Goal: Task Accomplishment & Management: Use online tool/utility

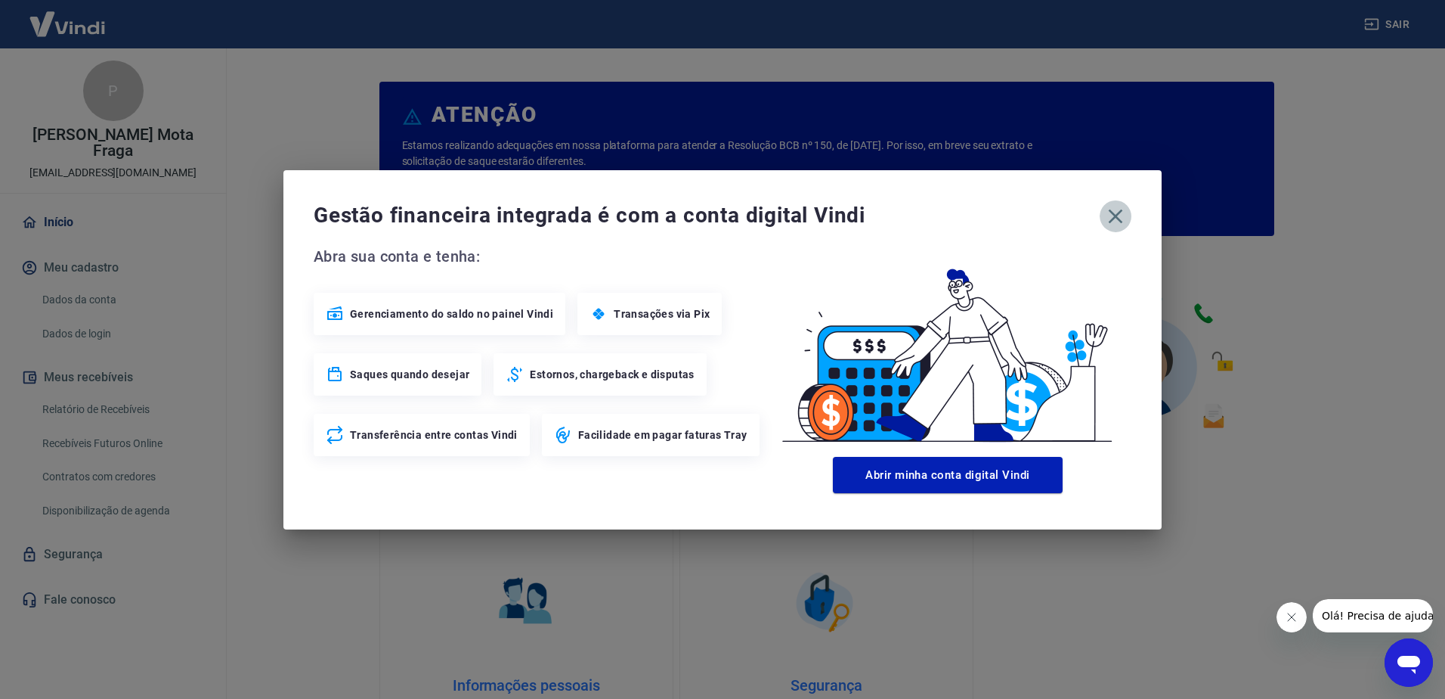
click at [1118, 216] on icon "button" at bounding box center [1116, 216] width 24 height 24
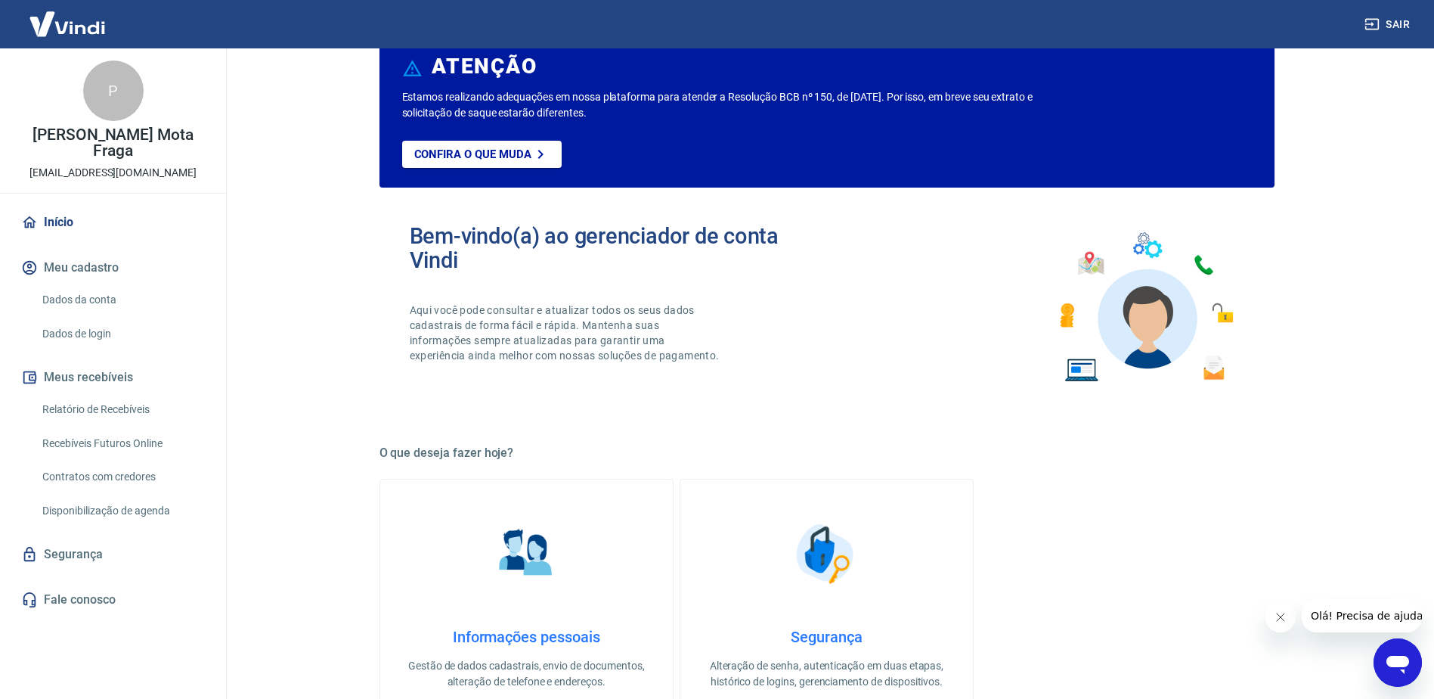
scroll to position [76, 0]
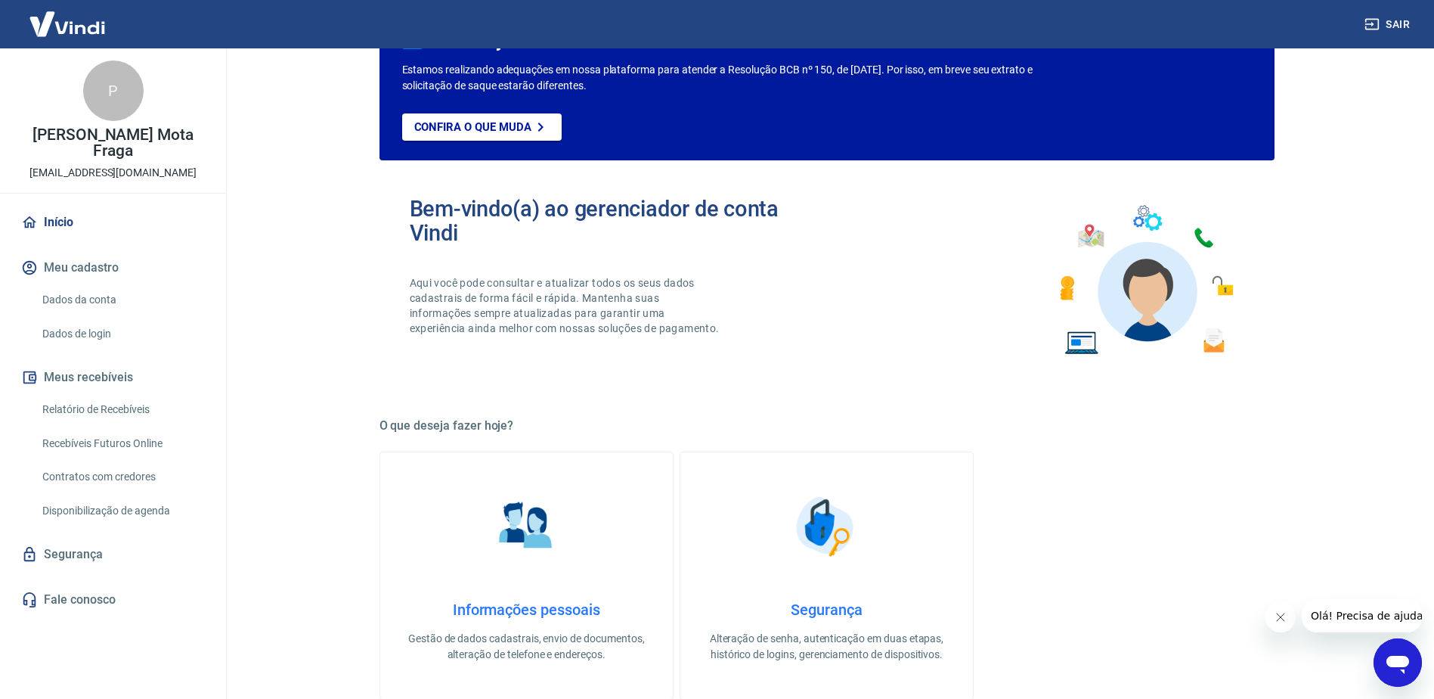
click at [110, 394] on link "Relatório de Recebíveis" at bounding box center [122, 409] width 172 height 31
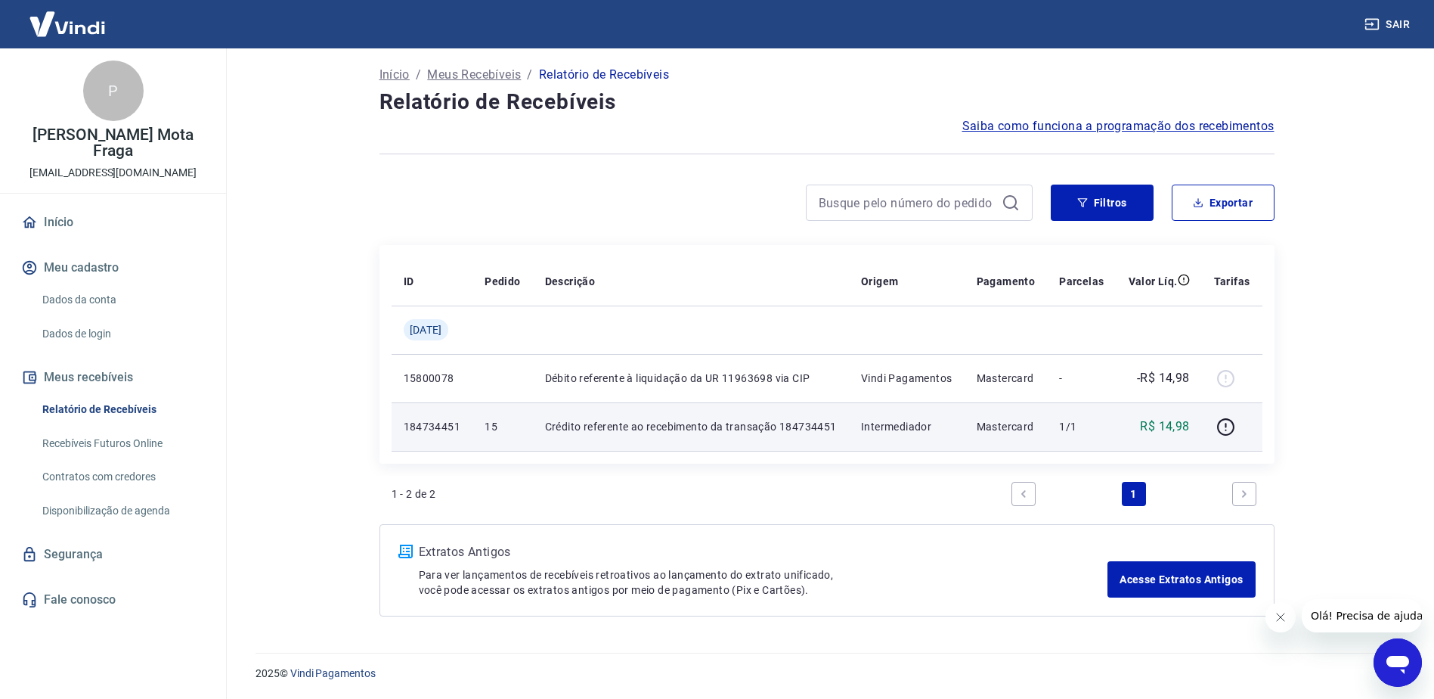
scroll to position [5, 0]
click at [634, 433] on p "Crédito referente ao recebimento da transação 184734451" at bounding box center [691, 425] width 292 height 15
click at [498, 427] on td "15" at bounding box center [502, 425] width 60 height 48
click at [417, 429] on p "184734451" at bounding box center [432, 425] width 57 height 15
click at [1232, 425] on icon "button" at bounding box center [1225, 426] width 19 height 19
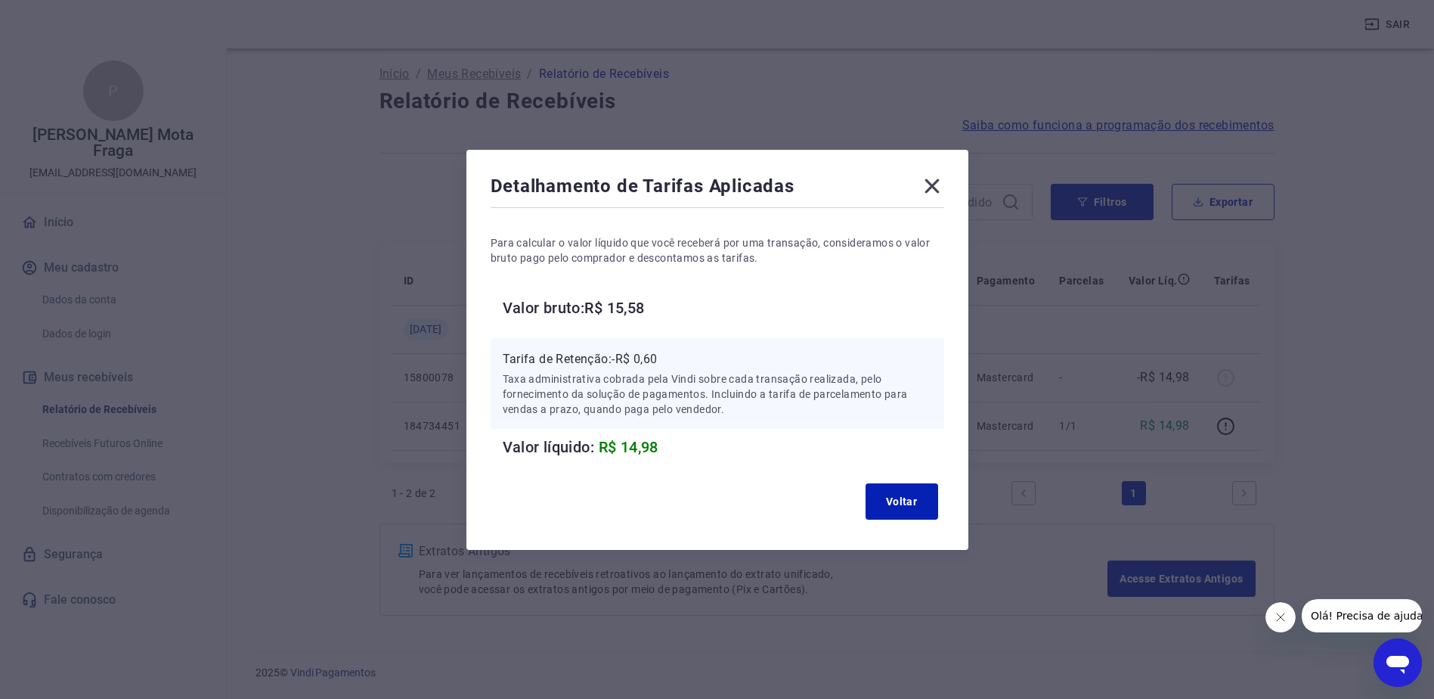
click at [938, 190] on icon at bounding box center [932, 186] width 24 height 24
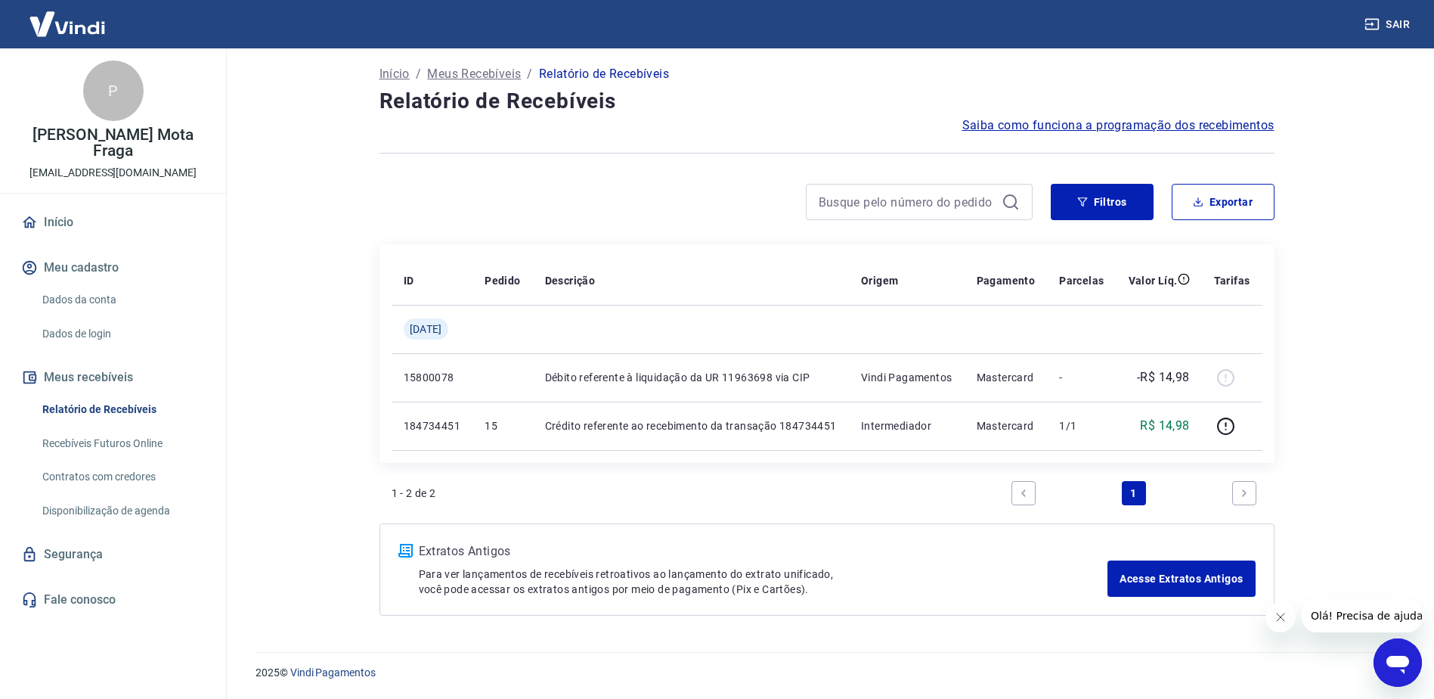
click at [125, 431] on link "Recebíveis Futuros Online" at bounding box center [122, 443] width 172 height 31
click at [116, 430] on link "Recebíveis Futuros Online" at bounding box center [122, 443] width 172 height 31
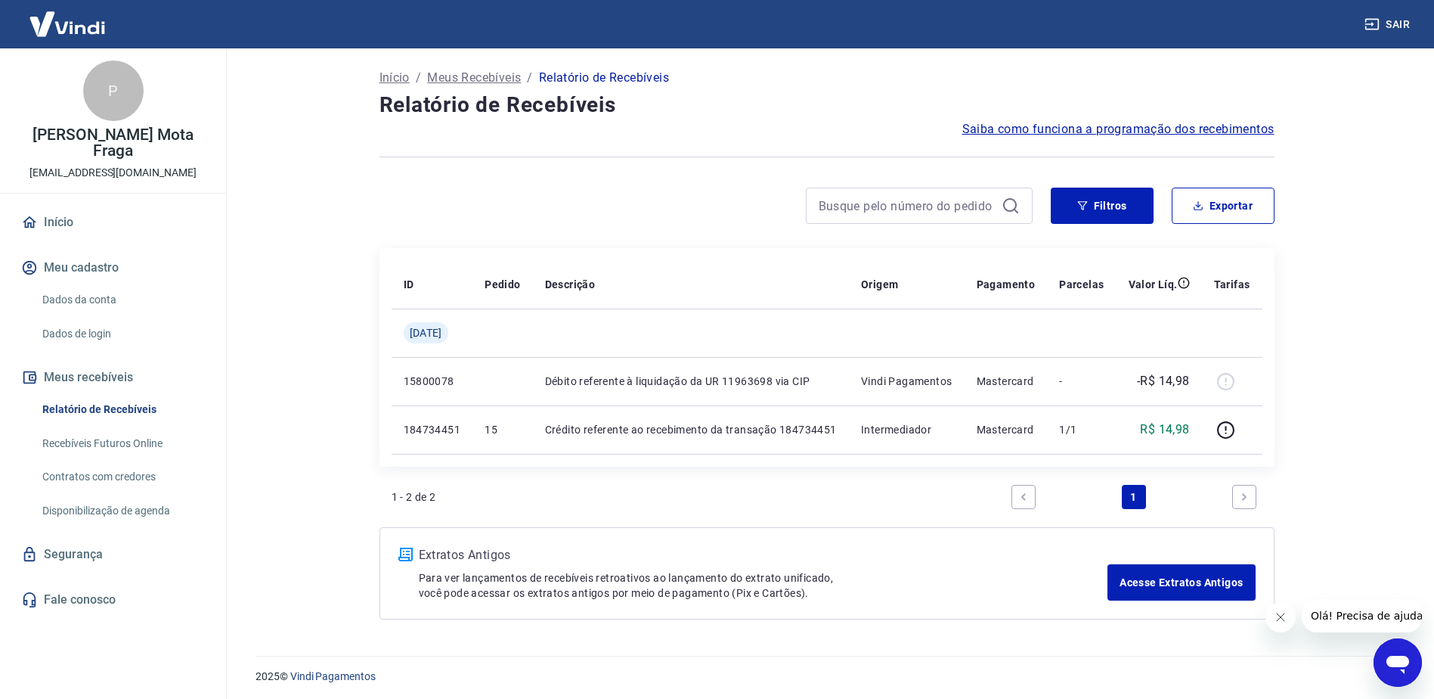
scroll to position [0, 0]
click at [117, 428] on link "Recebíveis Futuros Online" at bounding box center [122, 443] width 172 height 31
